Goal: Transaction & Acquisition: Purchase product/service

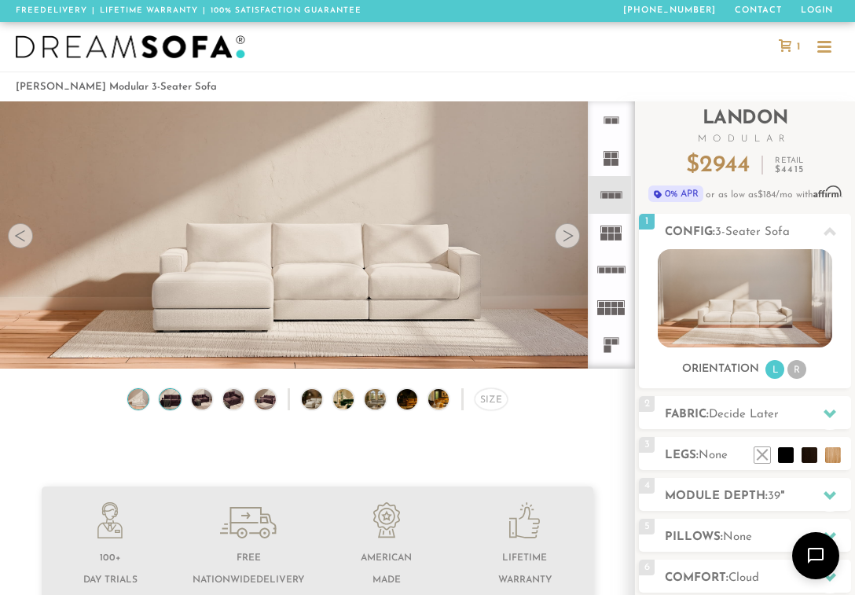
click at [168, 406] on img at bounding box center [170, 399] width 25 height 20
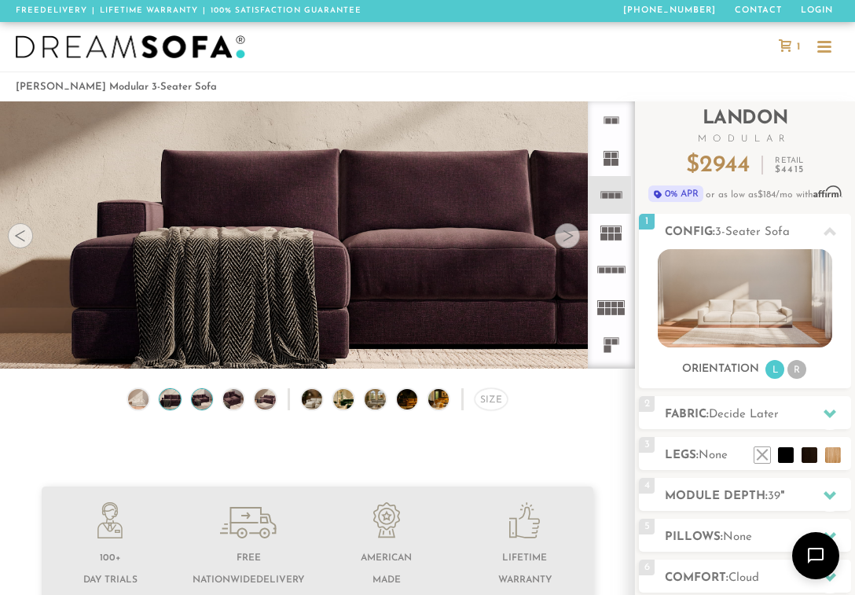
click at [200, 405] on img at bounding box center [201, 399] width 25 height 20
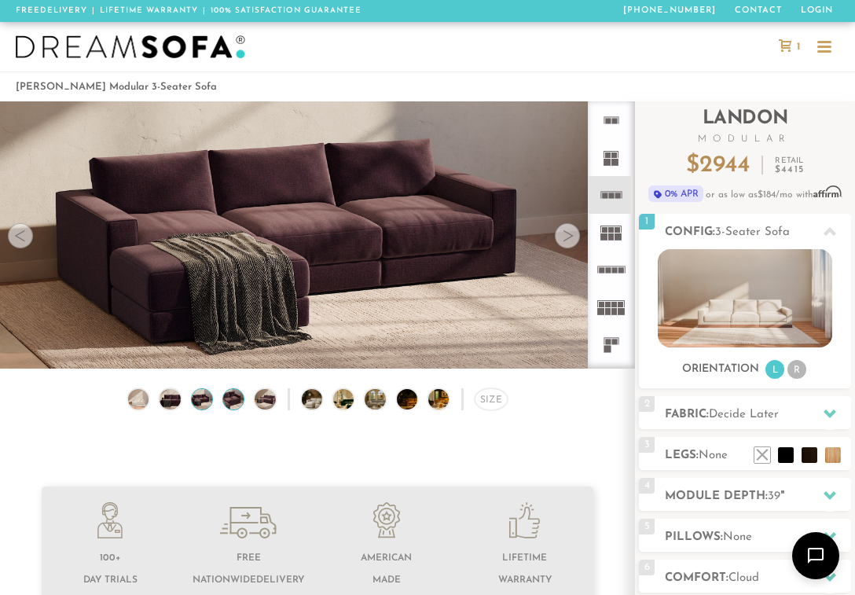
click at [238, 403] on img at bounding box center [233, 399] width 25 height 20
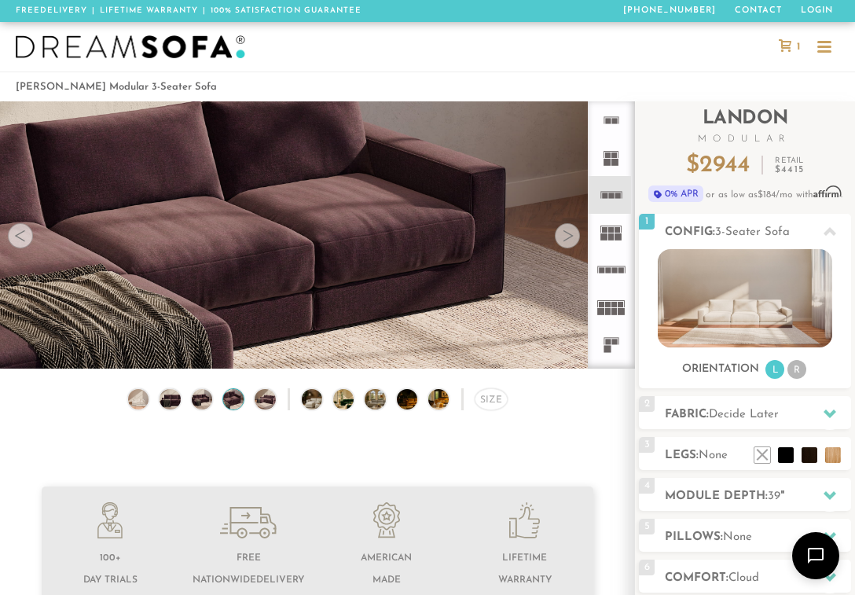
click at [276, 395] on div "Size" at bounding box center [317, 403] width 635 height 30
click at [265, 404] on img at bounding box center [265, 399] width 25 height 20
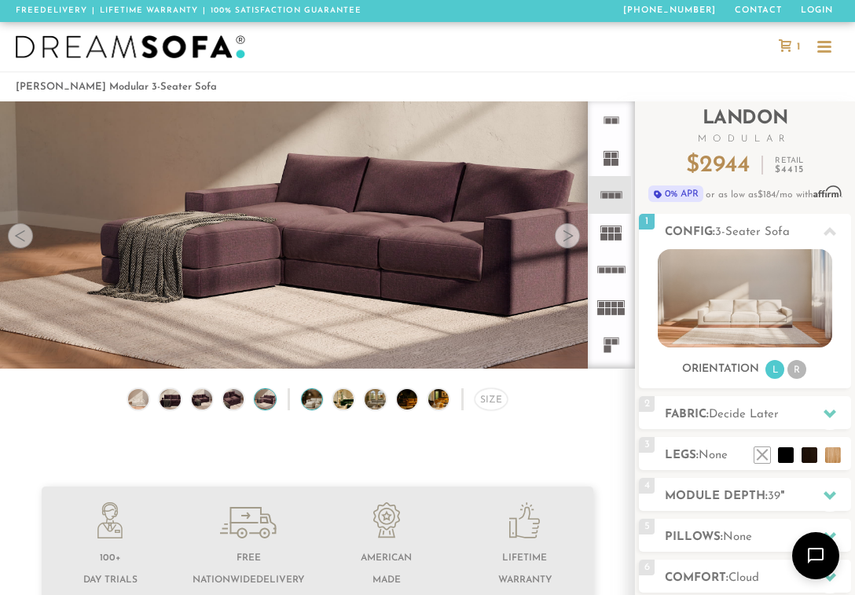
click at [323, 404] on div at bounding box center [312, 399] width 22 height 22
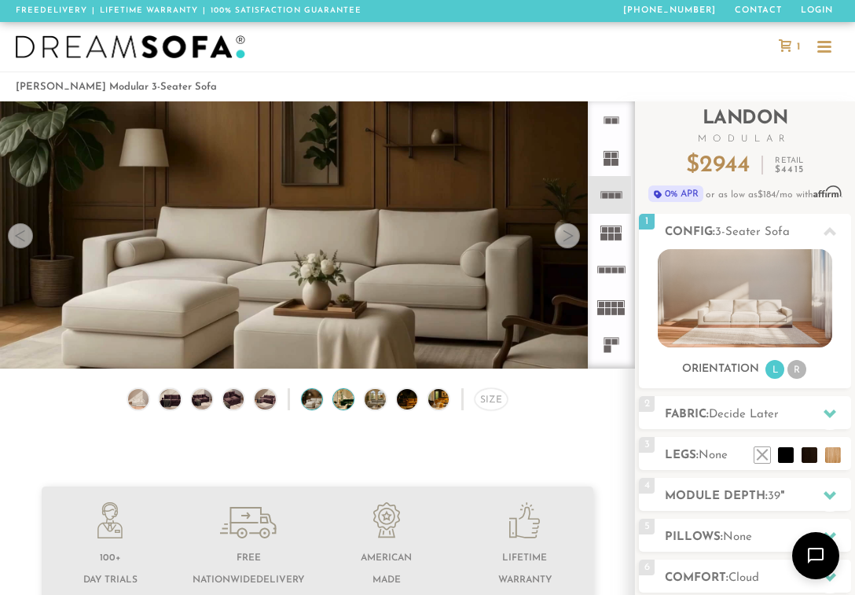
click at [350, 405] on img at bounding box center [351, 399] width 37 height 20
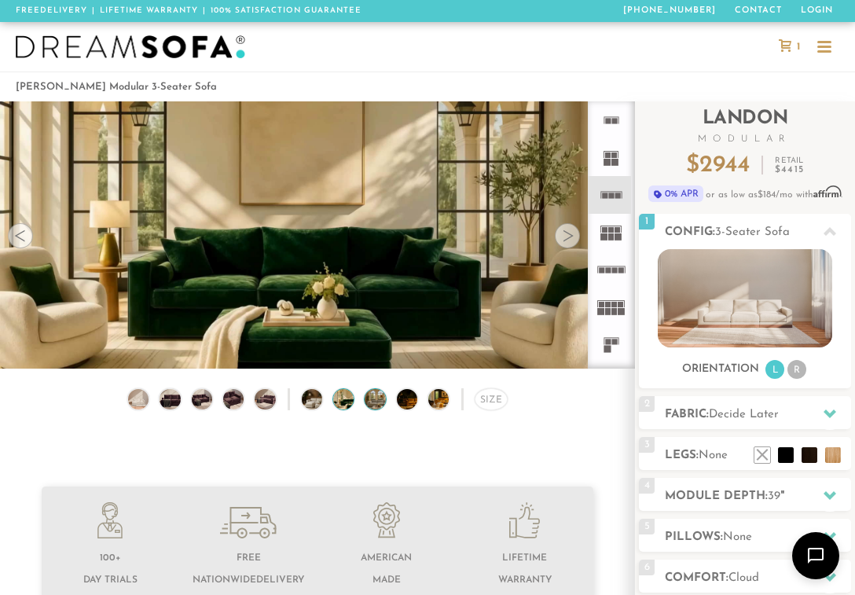
click at [379, 400] on img at bounding box center [382, 399] width 37 height 20
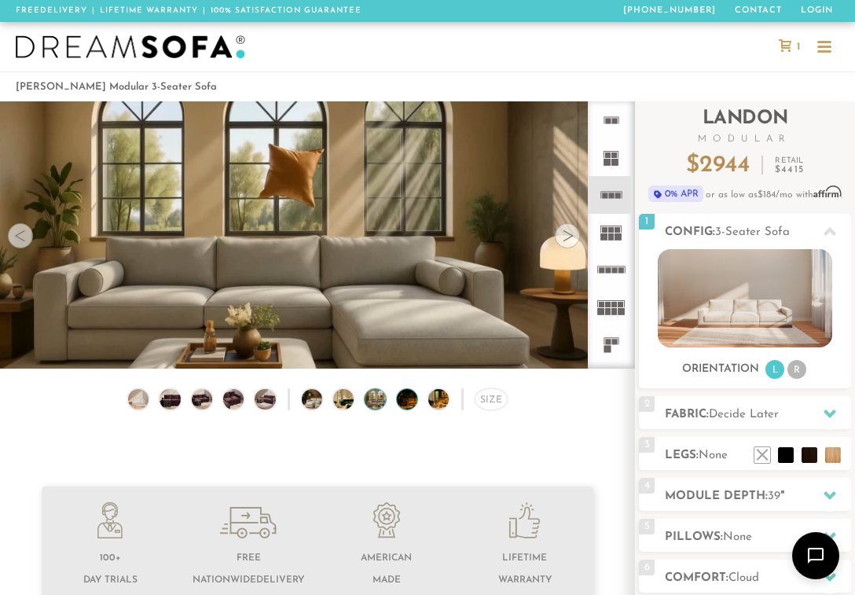
click at [406, 401] on img at bounding box center [415, 399] width 37 height 20
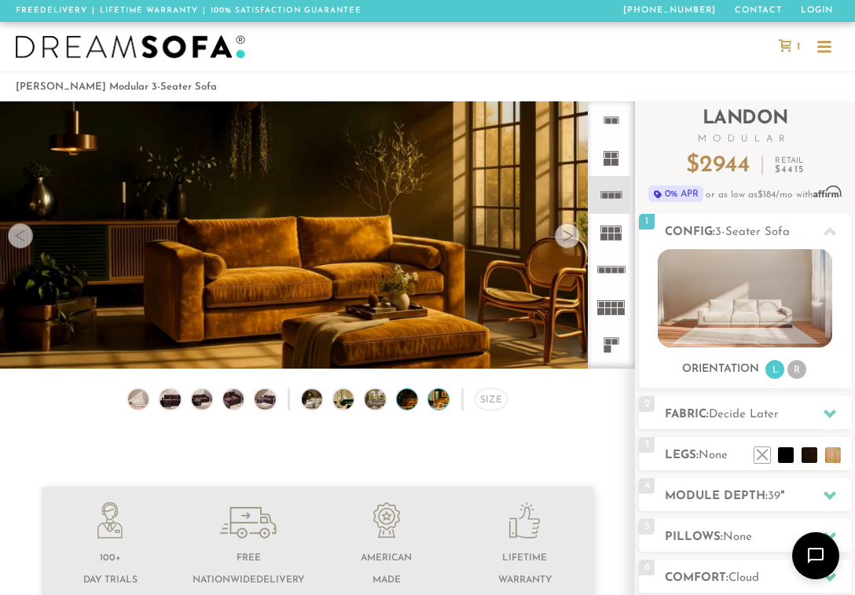
click at [430, 402] on img at bounding box center [446, 399] width 37 height 20
